Goal: Task Accomplishment & Management: Manage account settings

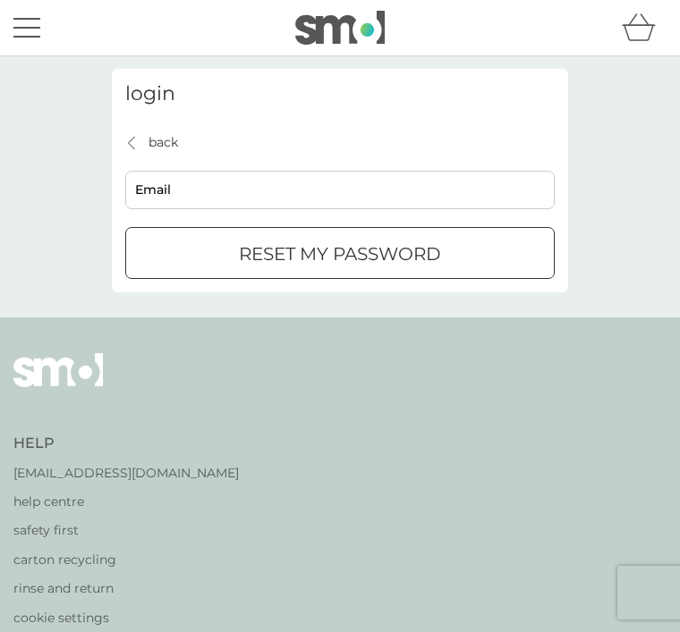
click at [204, 203] on input "Email" at bounding box center [339, 190] width 429 height 38
type input "purnelljill@yahoo.co.uk"
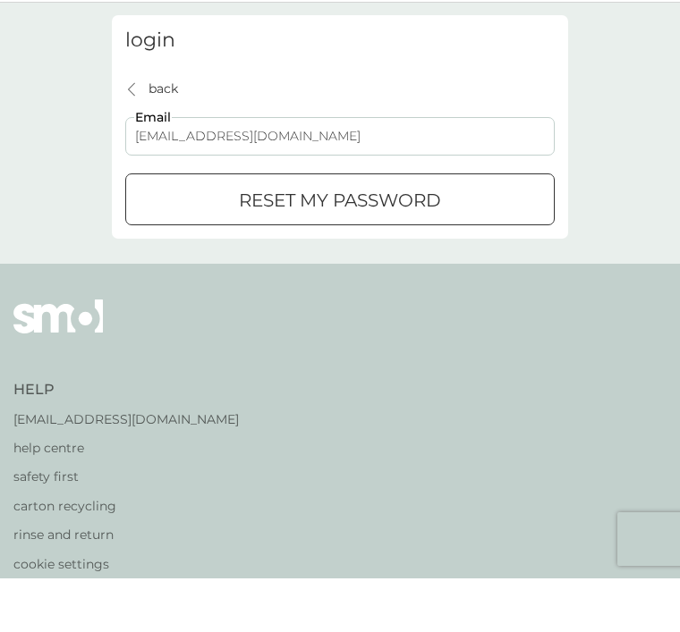
click at [450, 240] on div "reset my password" at bounding box center [339, 254] width 427 height 29
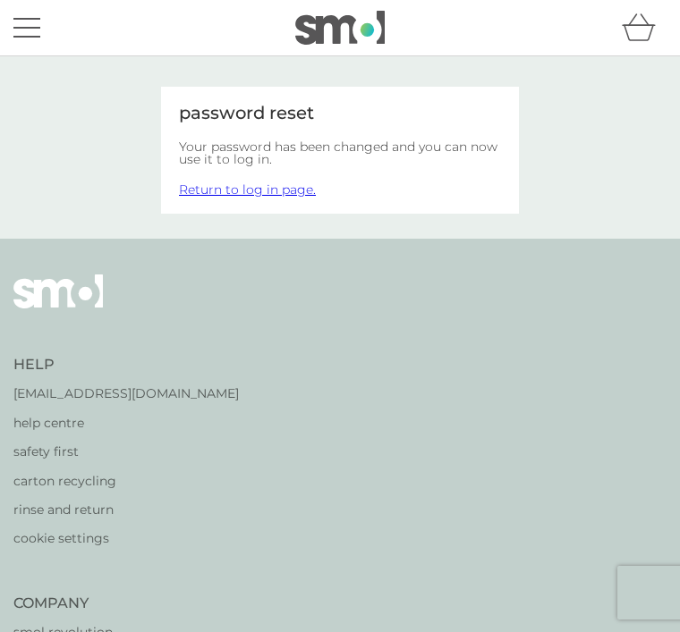
click at [279, 189] on link "Return to log in page." at bounding box center [247, 190] width 137 height 16
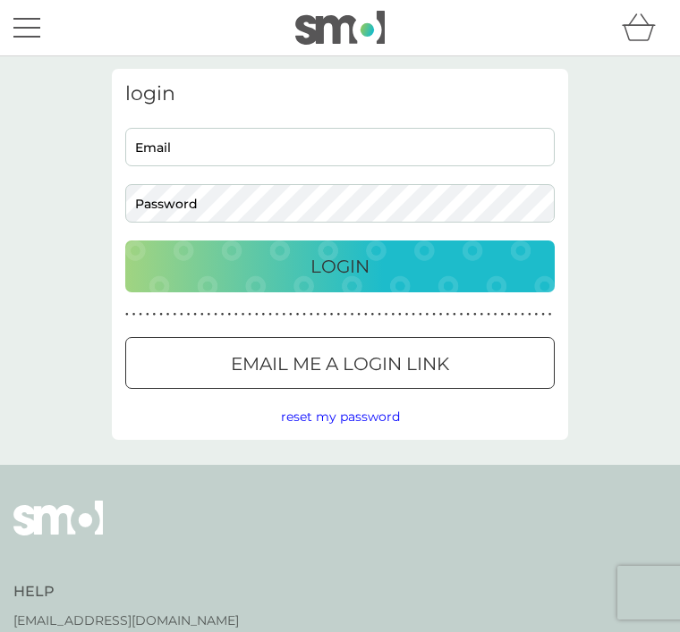
click at [196, 149] on input "Email" at bounding box center [339, 147] width 429 height 38
type input "[EMAIL_ADDRESS][DOMAIN_NAME]"
click at [340, 266] on button "Login" at bounding box center [339, 267] width 429 height 52
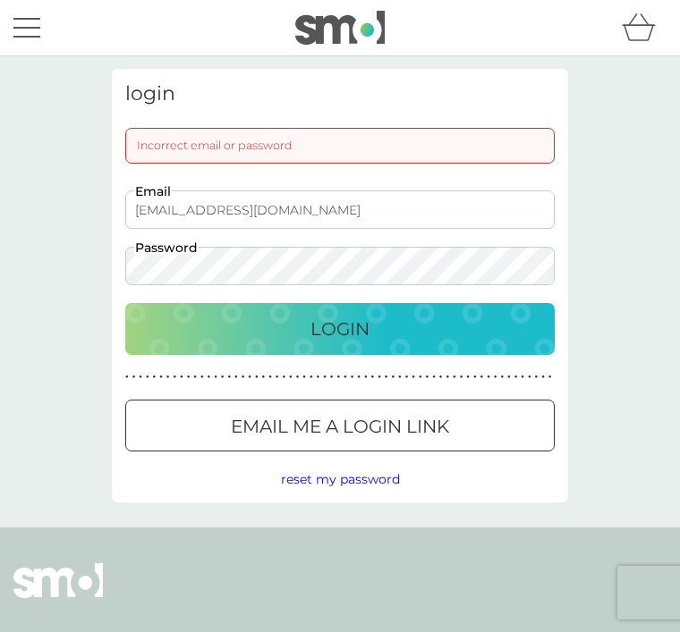
click at [309, 140] on div "Incorrect email or password" at bounding box center [339, 146] width 429 height 36
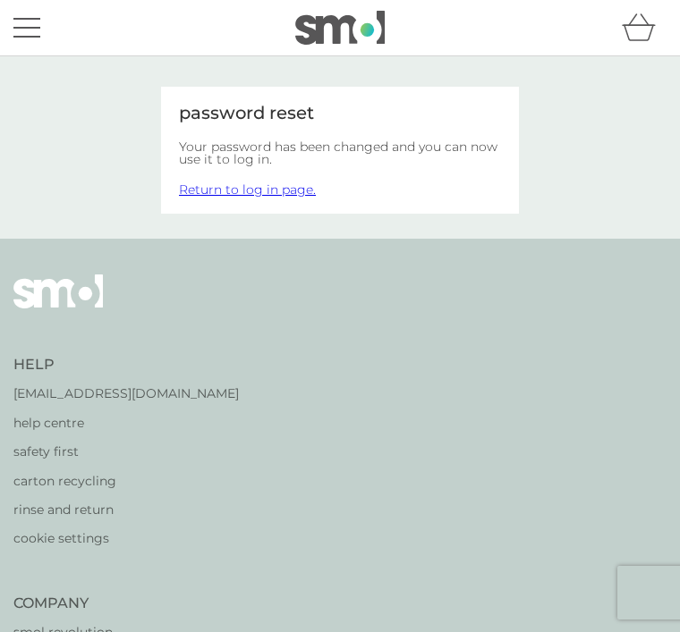
click at [296, 195] on link "Return to log in page." at bounding box center [247, 190] width 137 height 16
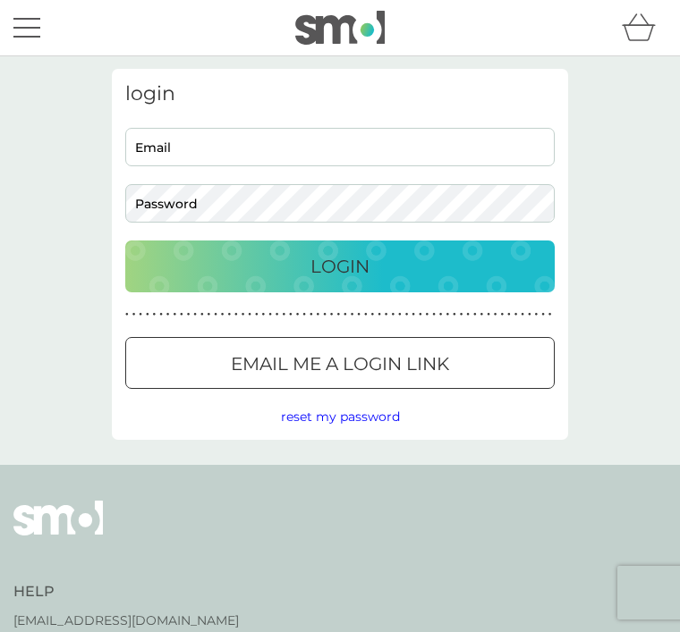
click at [192, 152] on input "Email" at bounding box center [339, 147] width 429 height 38
click at [410, 360] on p "Email me a login link" at bounding box center [340, 364] width 218 height 29
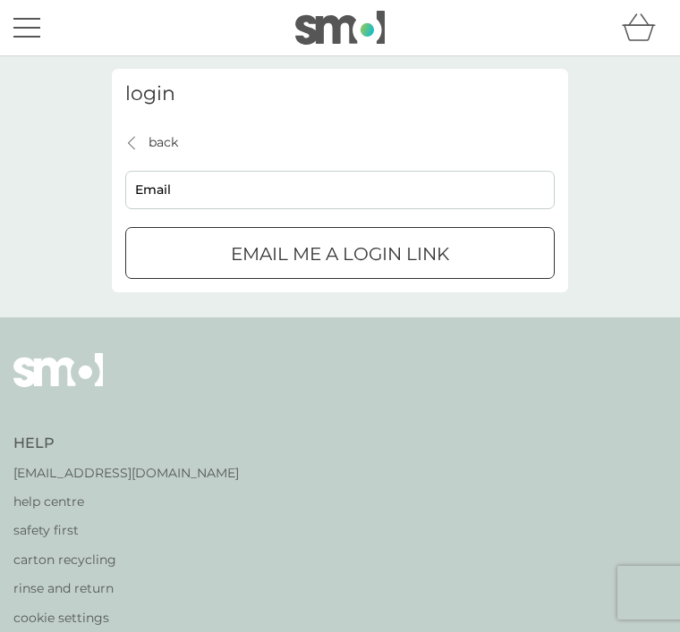
click at [183, 182] on input "Email" at bounding box center [339, 190] width 429 height 38
type input "purnelljill@yahoo.co.uk"
click at [436, 248] on p "Email me a login link" at bounding box center [340, 254] width 218 height 29
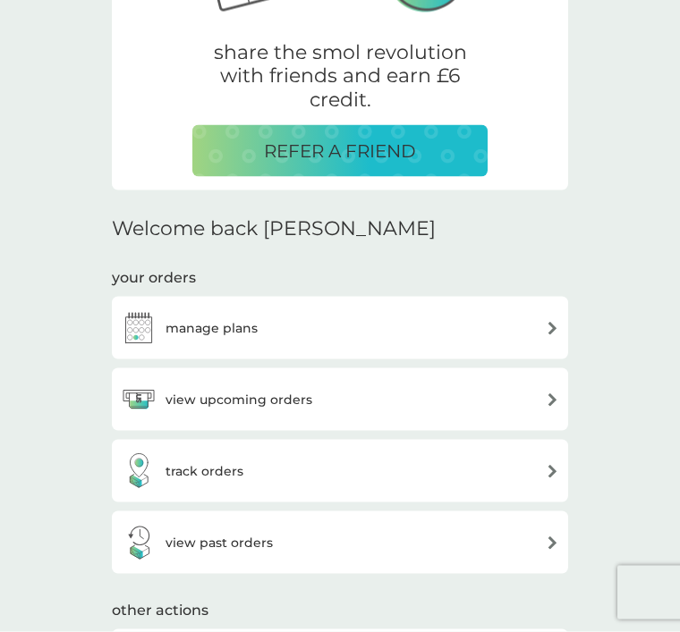
scroll to position [248, 0]
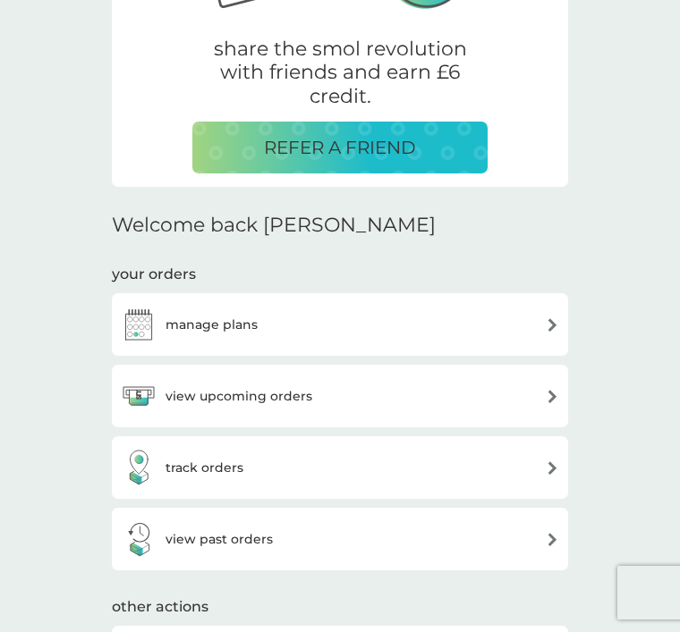
click at [532, 396] on div "view upcoming orders" at bounding box center [340, 396] width 438 height 36
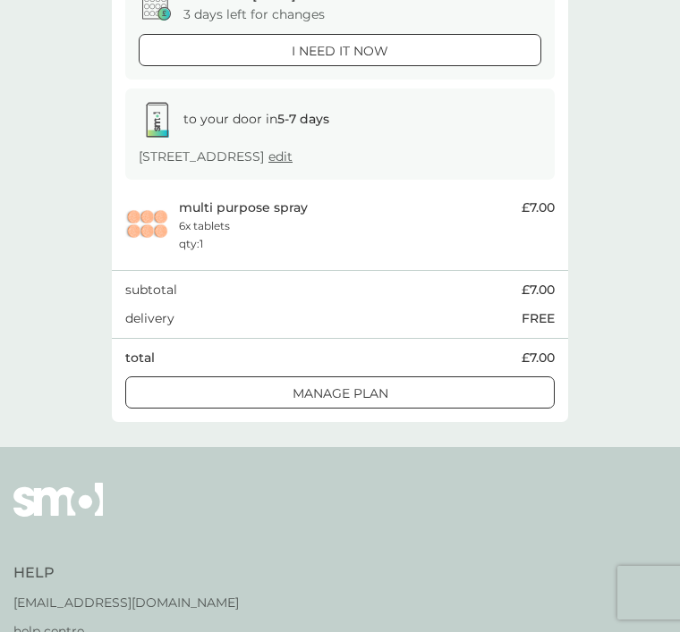
scroll to position [189, 0]
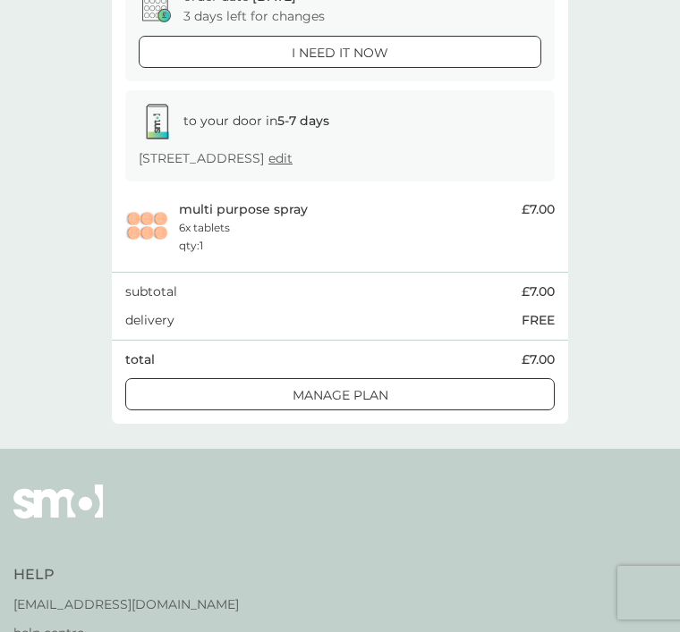
click at [351, 392] on div at bounding box center [340, 395] width 64 height 19
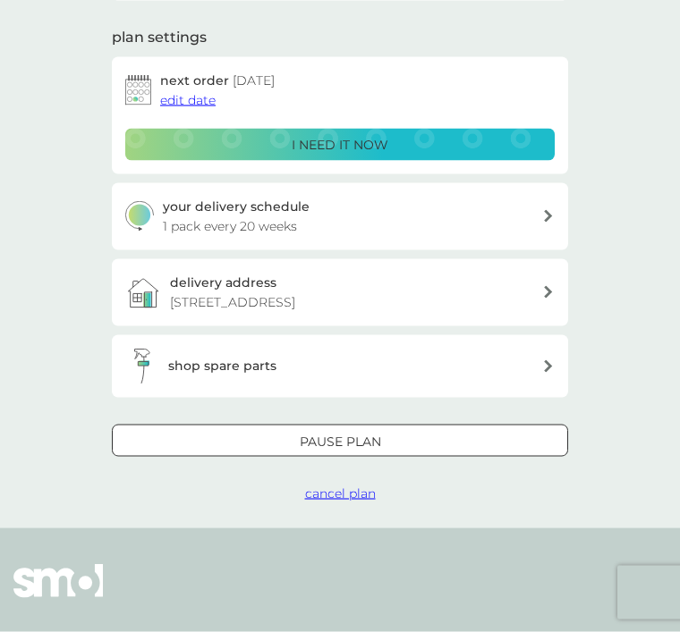
scroll to position [217, 0]
click at [384, 440] on div "Pause plan" at bounding box center [340, 441] width 454 height 20
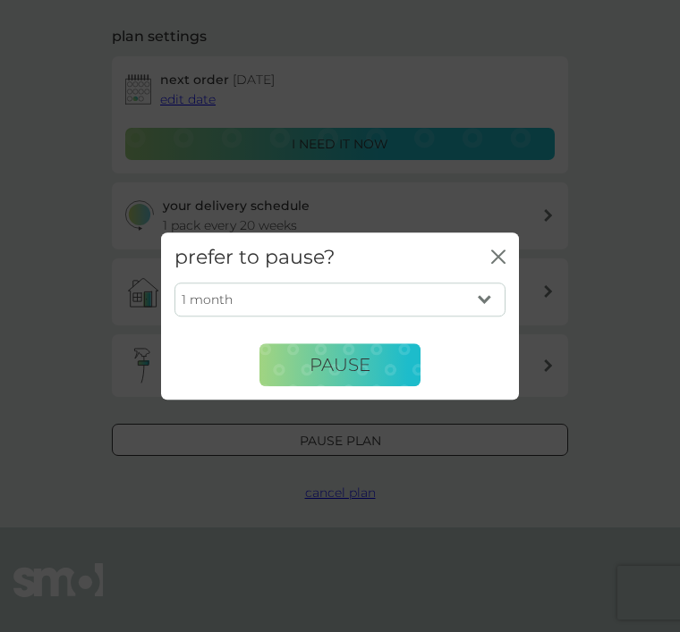
click at [488, 317] on select "1 month 2 months 3 months 4 months 5 months 6 months" at bounding box center [339, 300] width 331 height 34
click at [486, 283] on div "prefer to pause? close" at bounding box center [340, 257] width 358 height 50
click at [503, 264] on icon "close" at bounding box center [498, 256] width 14 height 14
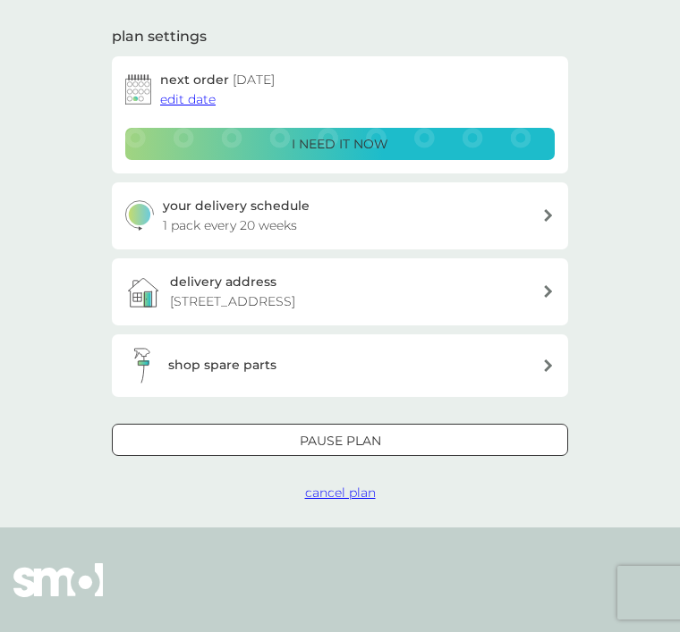
click at [345, 489] on span "cancel plan" at bounding box center [340, 493] width 71 height 16
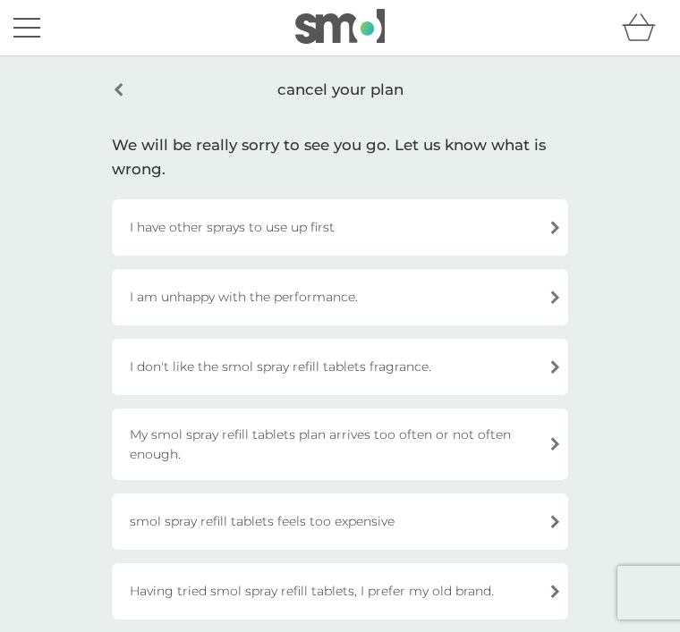
click at [545, 234] on div "I have other sprays to use up first" at bounding box center [340, 227] width 456 height 56
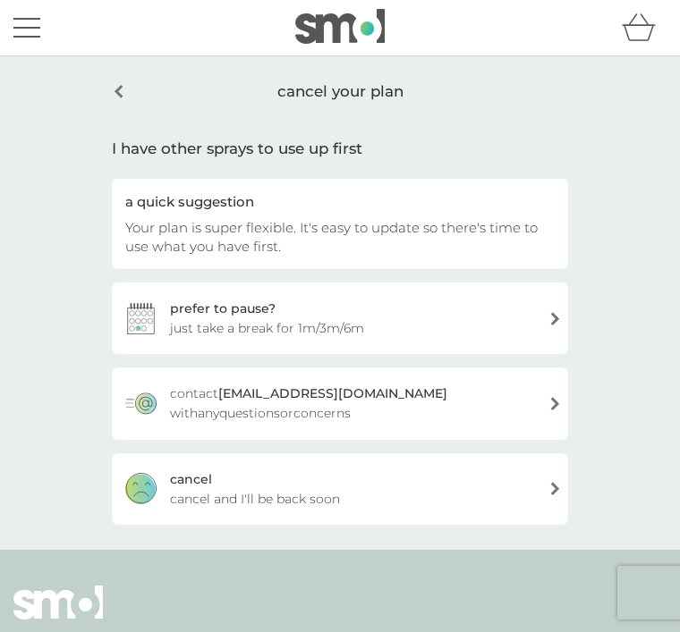
click at [544, 490] on div "cancel cancel and I'll be back soon" at bounding box center [340, 489] width 456 height 72
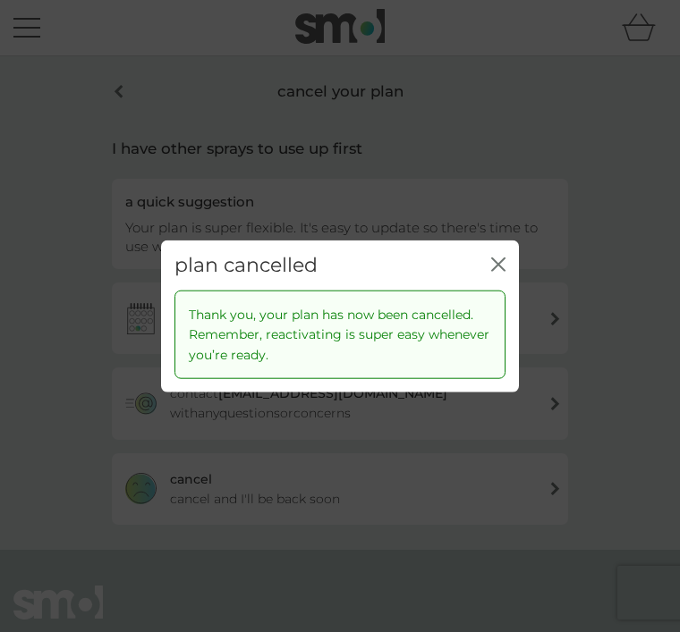
click at [496, 271] on icon "close" at bounding box center [498, 264] width 14 height 14
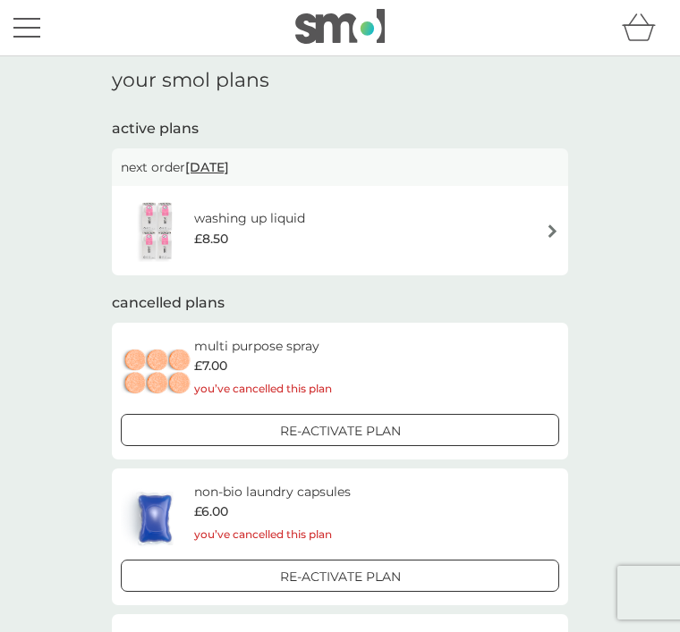
click at [229, 182] on span "18 Apr 2026" at bounding box center [207, 167] width 44 height 34
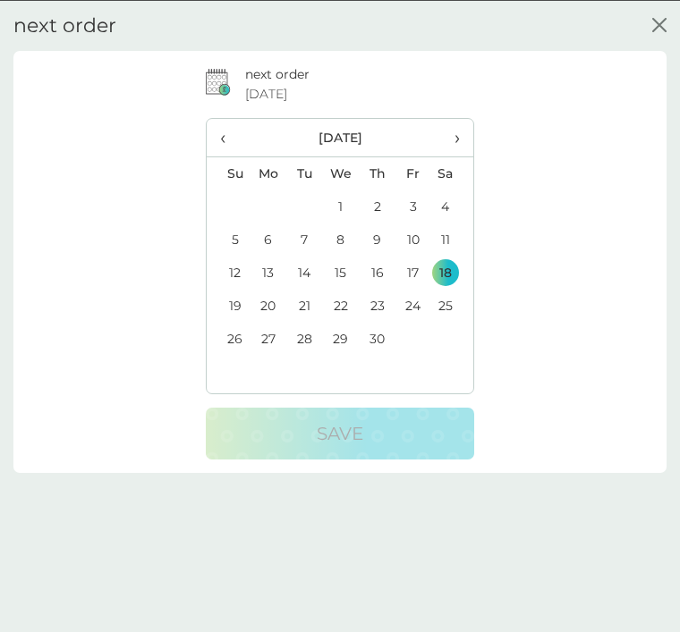
click at [334, 430] on p "Save" at bounding box center [340, 432] width 46 height 29
click at [336, 430] on p "Save" at bounding box center [340, 432] width 46 height 29
